Goal: Task Accomplishment & Management: Manage account settings

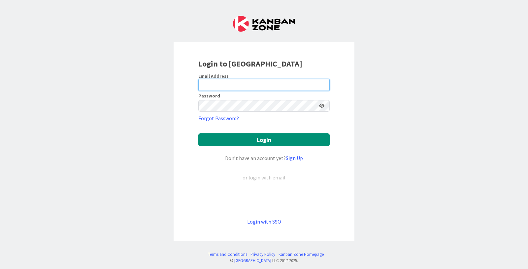
click at [211, 84] on input "email" at bounding box center [263, 85] width 131 height 12
type input "[EMAIL_ADDRESS][DOMAIN_NAME]"
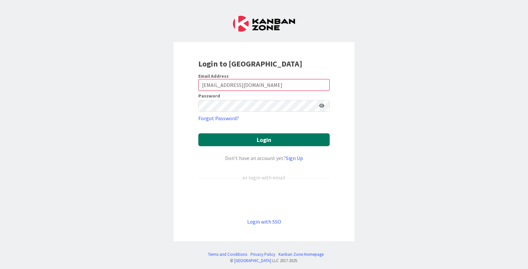
click at [279, 139] on button "Login" at bounding box center [263, 140] width 131 height 13
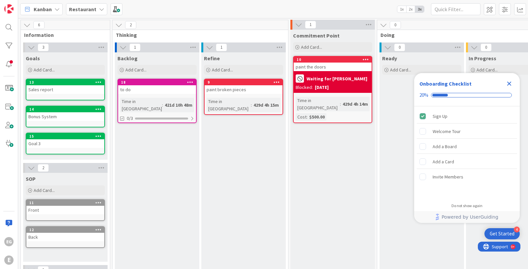
click at [509, 82] on icon "Close Checklist" at bounding box center [509, 84] width 8 height 8
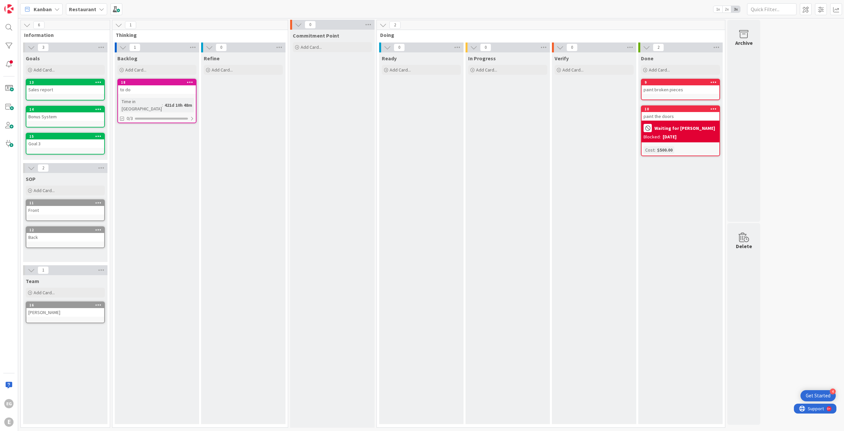
click at [84, 6] on b "Restaurant" at bounding box center [82, 9] width 27 height 7
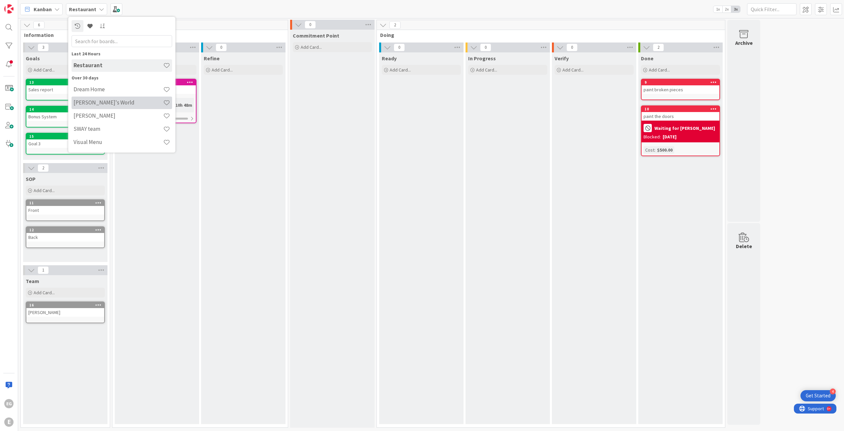
click at [84, 102] on h4 "[PERSON_NAME]'s World" at bounding box center [119, 102] width 90 height 7
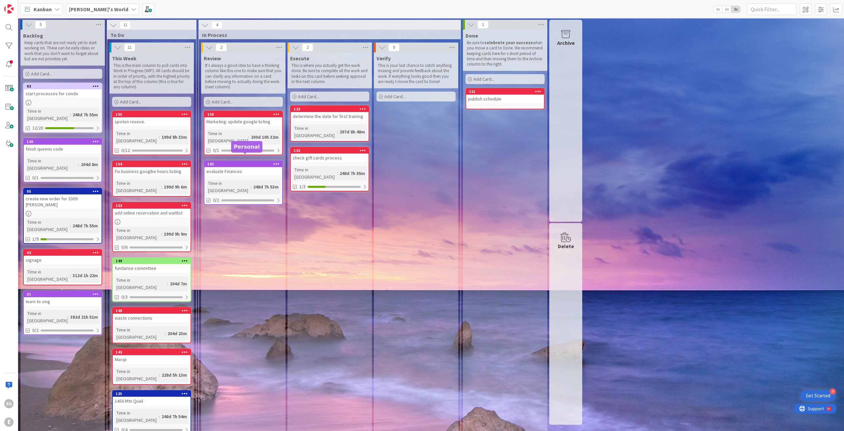
click at [251, 162] on div "102" at bounding box center [244, 164] width 75 height 5
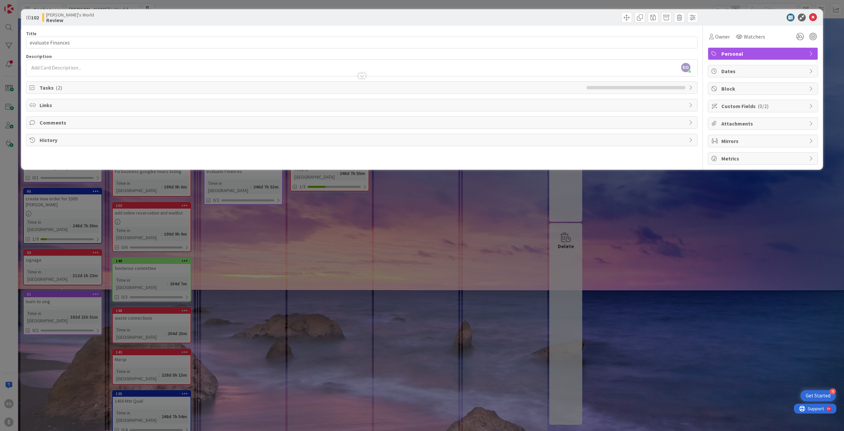
click at [234, 87] on span "Tasks ( 2 )" at bounding box center [312, 88] width 544 height 8
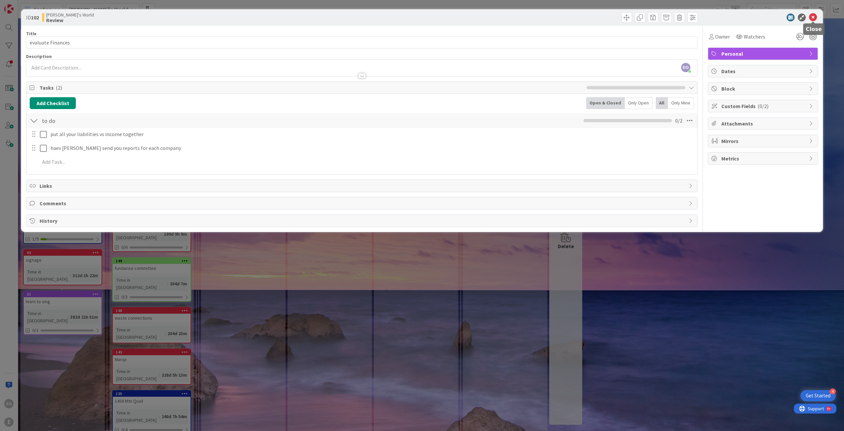
click at [527, 16] on icon at bounding box center [813, 18] width 8 height 8
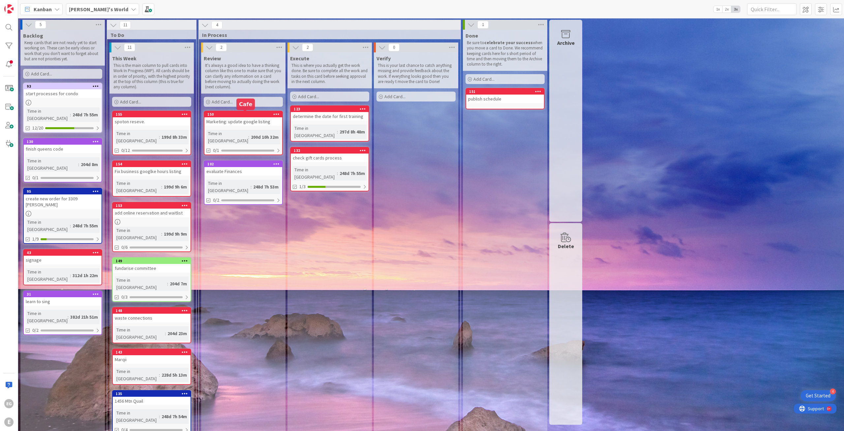
click at [235, 113] on div "150" at bounding box center [244, 114] width 75 height 5
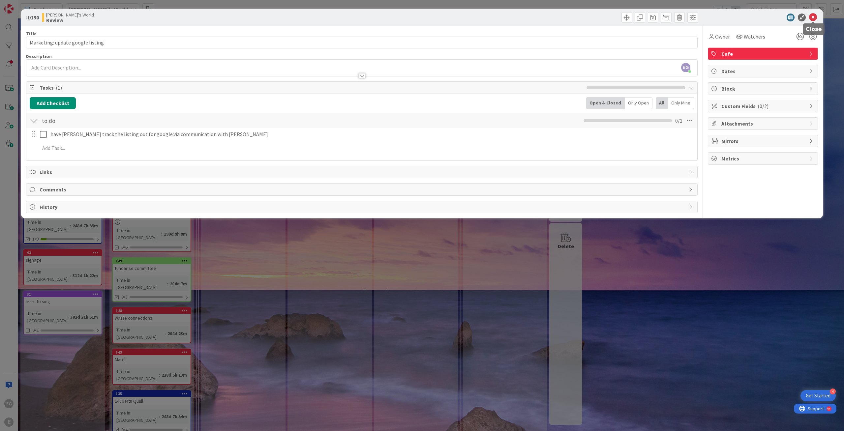
click at [527, 17] on icon at bounding box center [813, 18] width 8 height 8
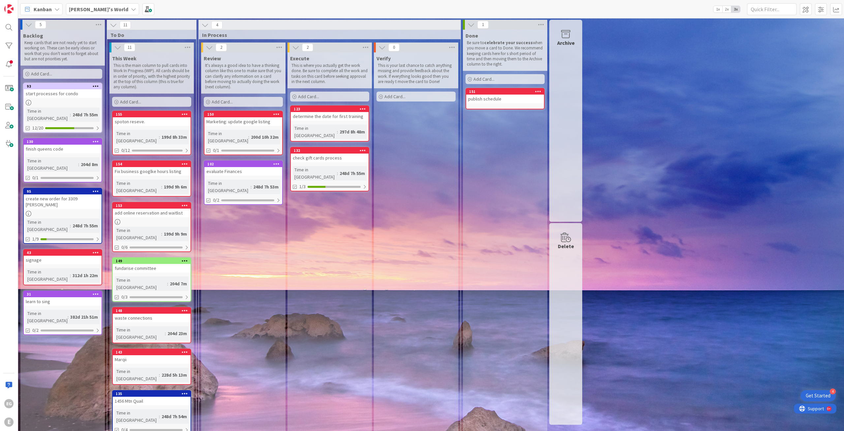
click at [362, 108] on icon at bounding box center [363, 109] width 6 height 5
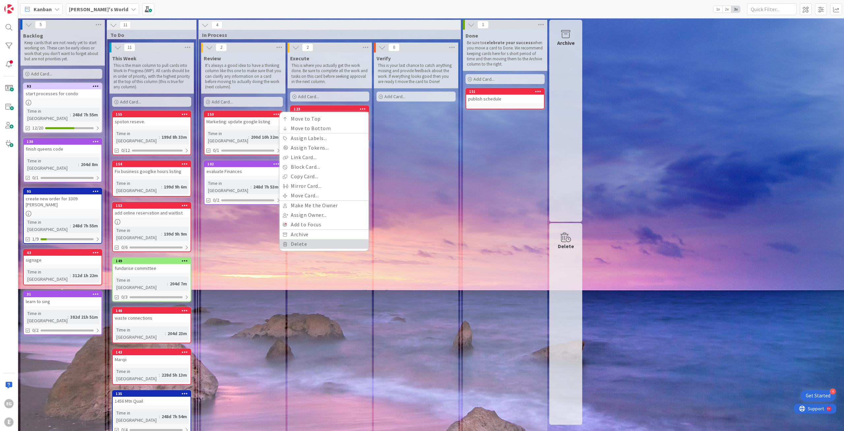
click at [329, 246] on link "Delete" at bounding box center [324, 244] width 89 height 10
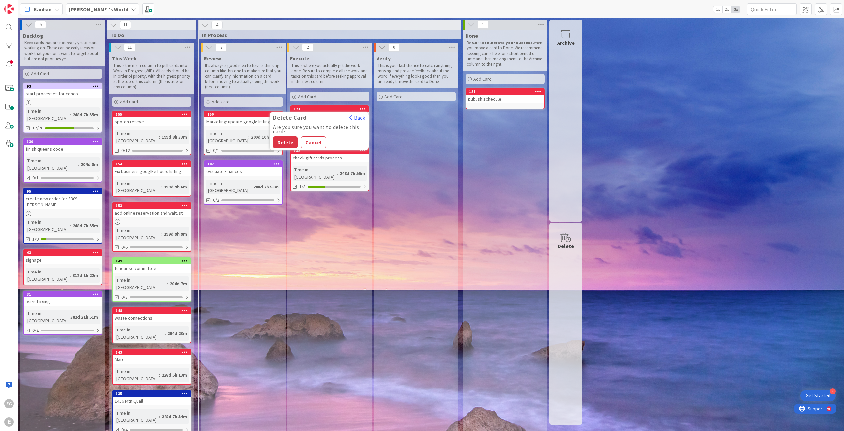
click at [527, 90] on icon at bounding box center [538, 91] width 6 height 5
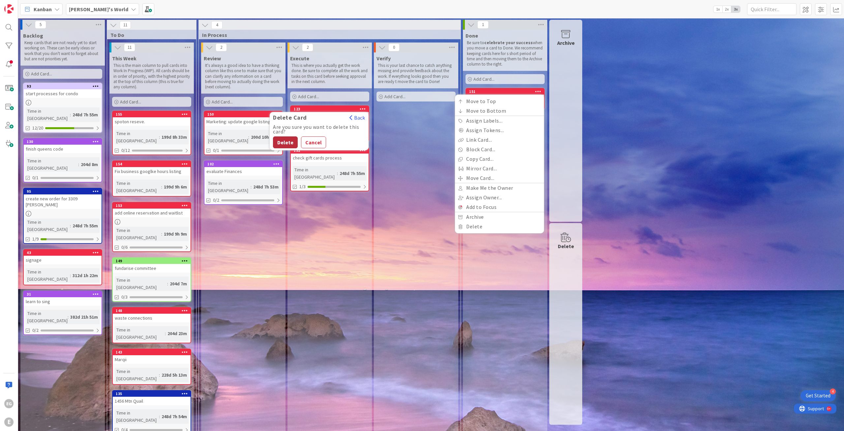
click at [283, 141] on button "Delete" at bounding box center [285, 143] width 25 height 12
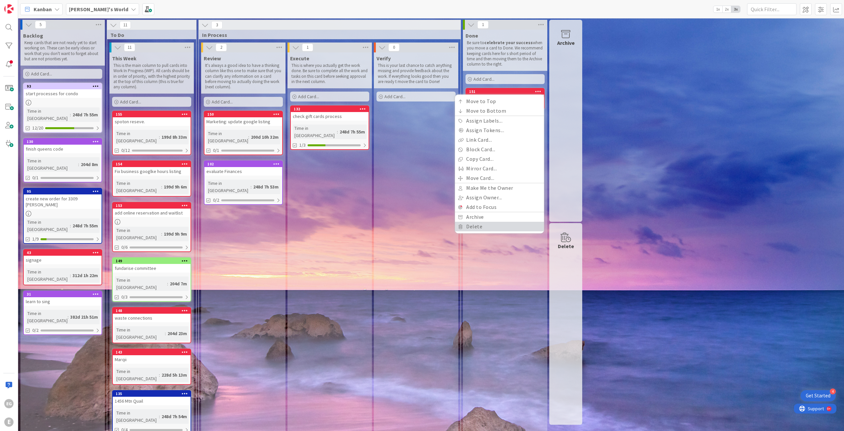
click at [482, 224] on link "Delete" at bounding box center [499, 227] width 89 height 10
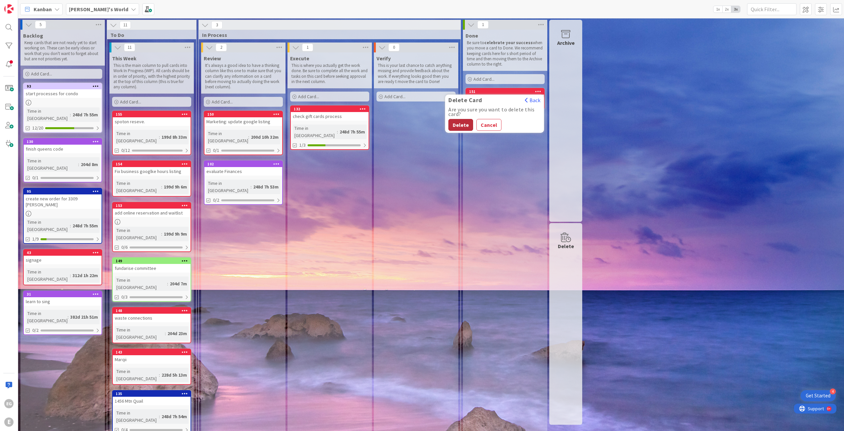
click at [458, 122] on button "Delete" at bounding box center [460, 125] width 25 height 12
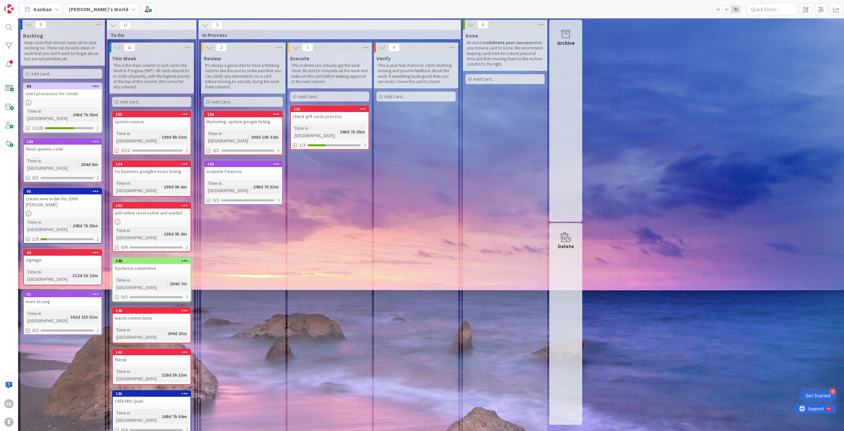
click at [364, 110] on icon at bounding box center [363, 109] width 6 height 5
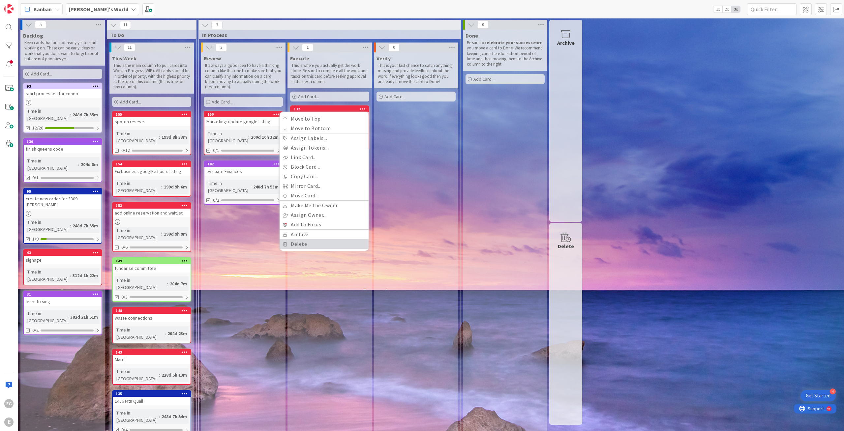
click at [304, 244] on link "Delete" at bounding box center [324, 244] width 89 height 10
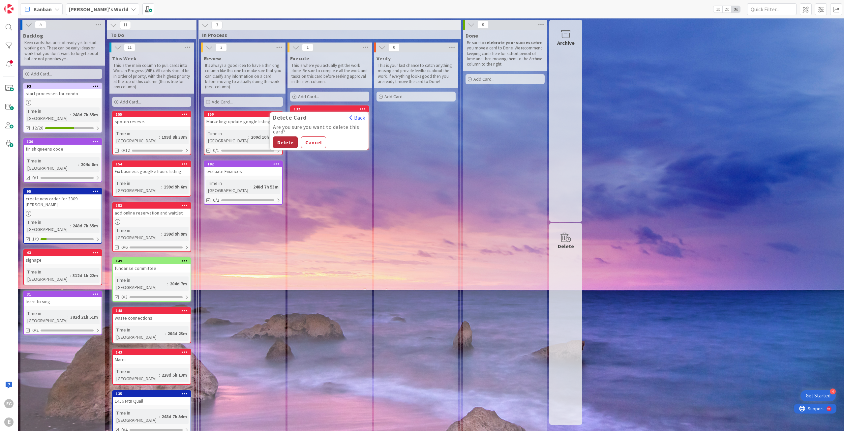
click at [287, 143] on button "Delete" at bounding box center [285, 143] width 25 height 12
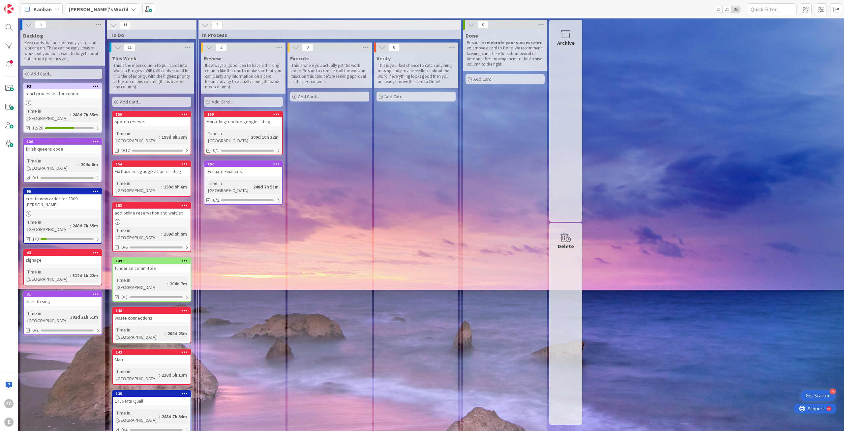
click at [275, 116] on icon at bounding box center [276, 114] width 6 height 5
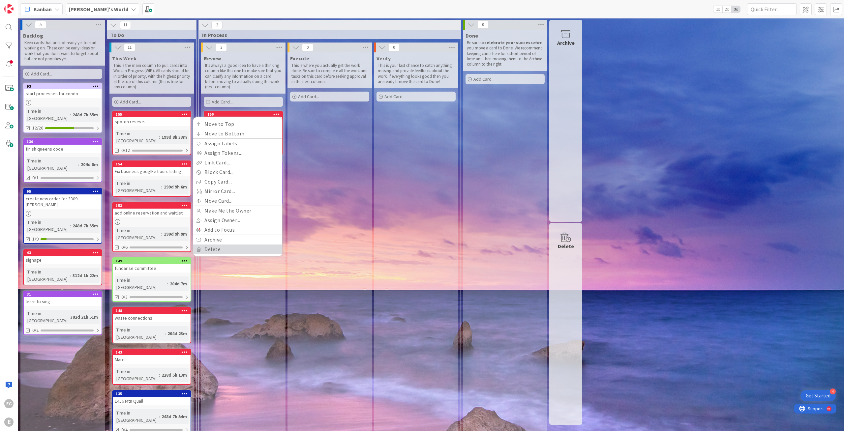
click at [238, 253] on link "Delete" at bounding box center [237, 250] width 89 height 10
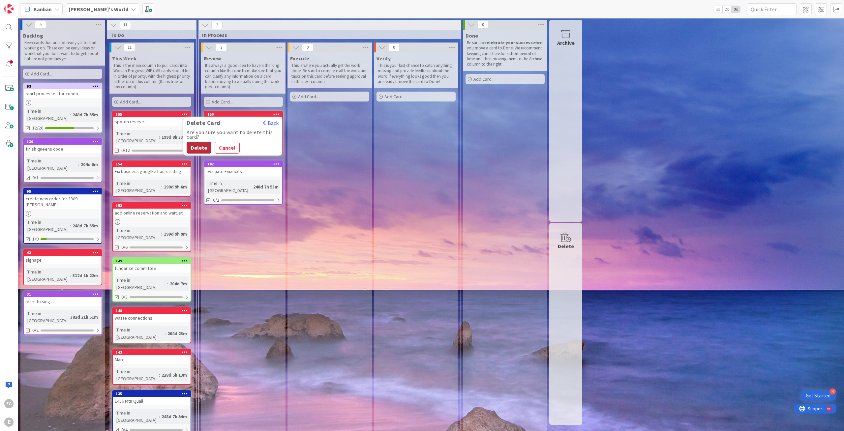
click at [202, 150] on button "Delete" at bounding box center [199, 148] width 25 height 12
